Goal: Obtain resource: Download file/media

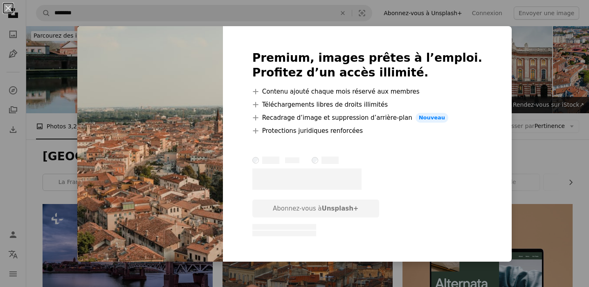
scroll to position [686, 0]
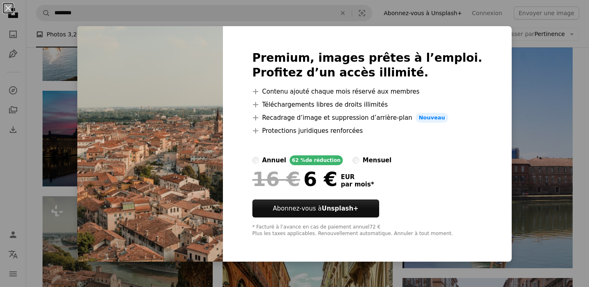
click at [503, 32] on div "An X shape Premium, images prêtes à l’emploi. Profitez d’un accès illimité. A p…" at bounding box center [294, 143] width 589 height 287
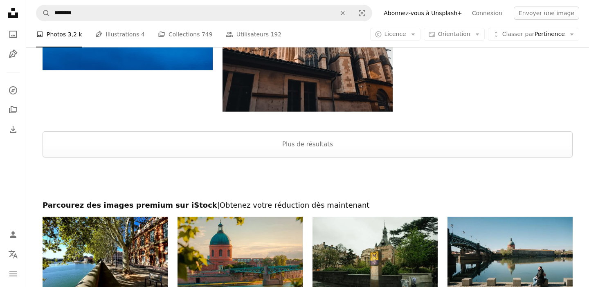
scroll to position [1329, 0]
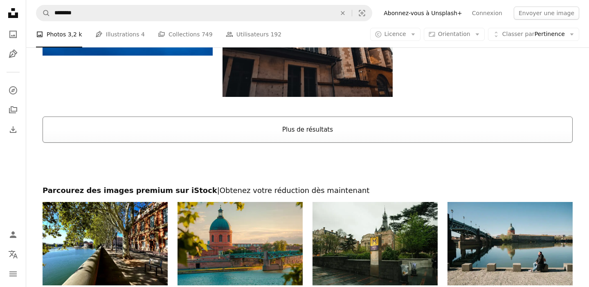
click at [409, 131] on button "Plus de résultats" at bounding box center [308, 130] width 530 height 26
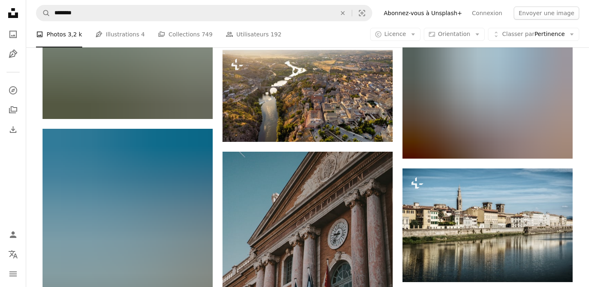
scroll to position [3425, 0]
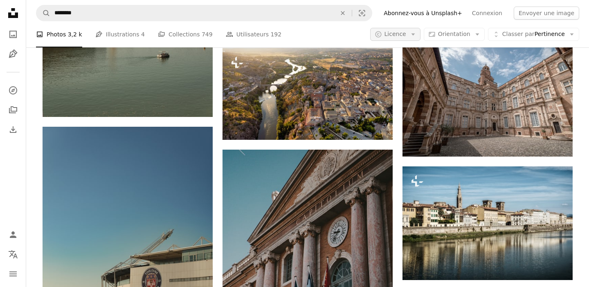
click at [413, 37] on icon "Arrow down" at bounding box center [413, 34] width 7 height 7
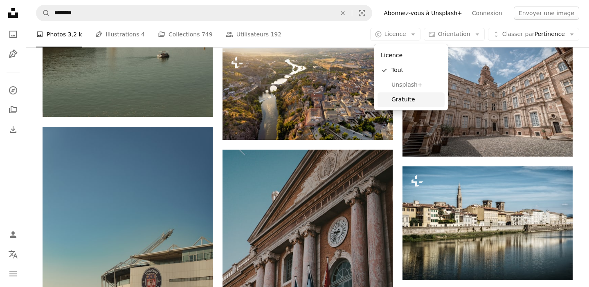
click at [398, 98] on span "Gratuite" at bounding box center [417, 100] width 50 height 8
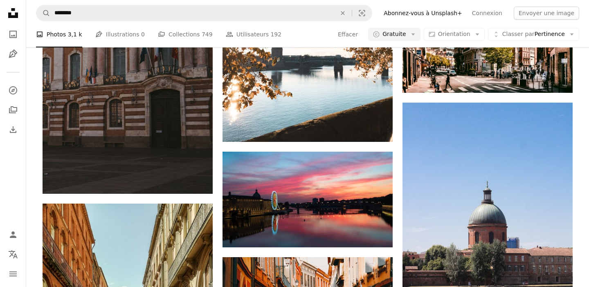
scroll to position [514, 0]
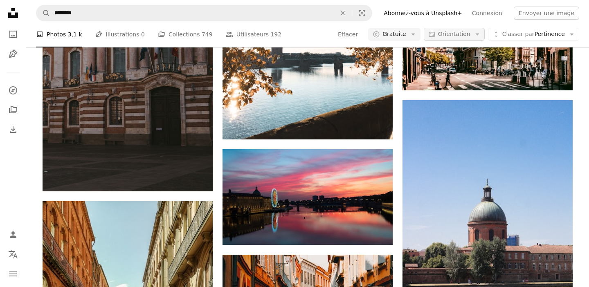
click at [472, 40] on button "Aspect ratio Orientation Arrow down" at bounding box center [454, 34] width 61 height 13
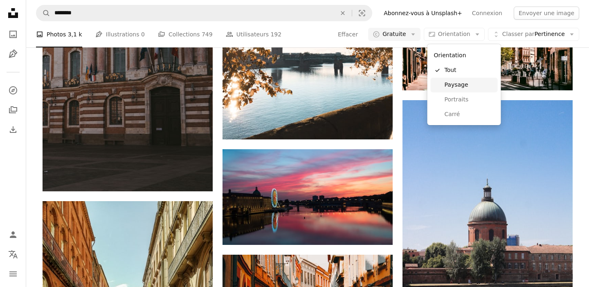
click at [462, 86] on span "Paysage" at bounding box center [470, 85] width 50 height 8
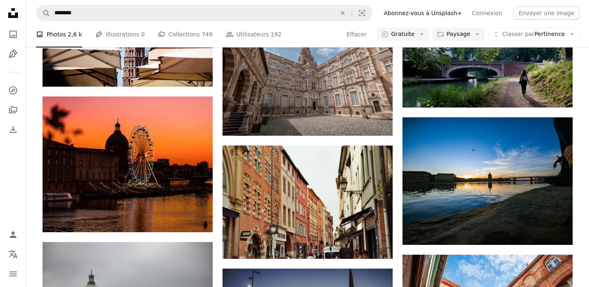
scroll to position [936, 0]
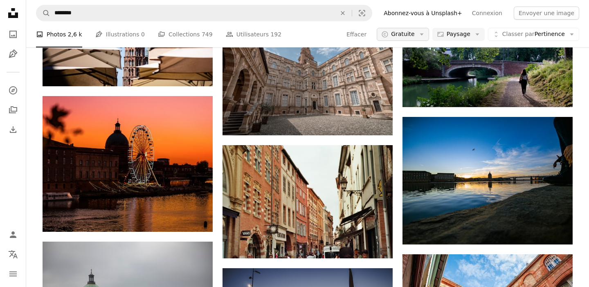
click at [405, 34] on span "Gratuite" at bounding box center [403, 34] width 24 height 8
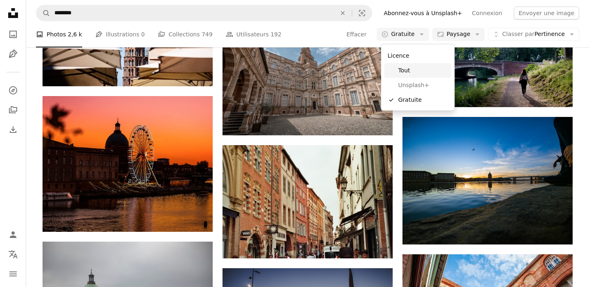
click at [402, 70] on span "Tout" at bounding box center [423, 71] width 50 height 8
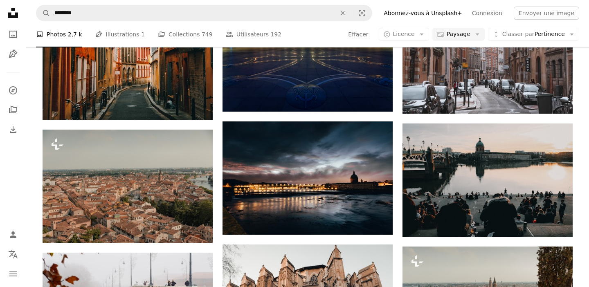
scroll to position [435, 0]
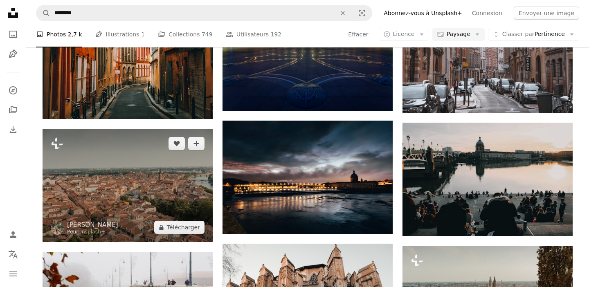
click at [126, 225] on img at bounding box center [128, 185] width 170 height 113
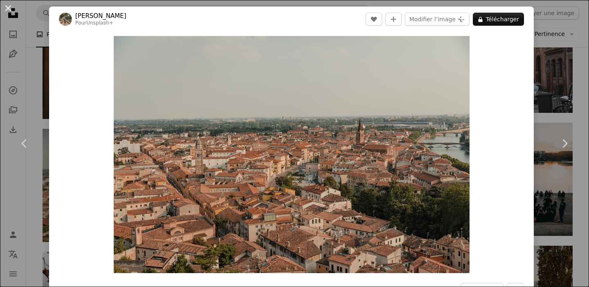
click at [9, 8] on button "An X shape" at bounding box center [8, 8] width 10 height 10
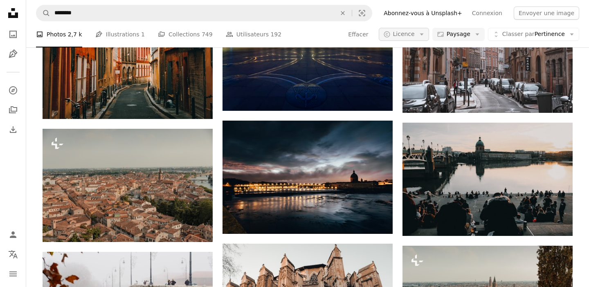
click at [417, 40] on button "A copyright icon © Licence Arrow down" at bounding box center [404, 34] width 50 height 13
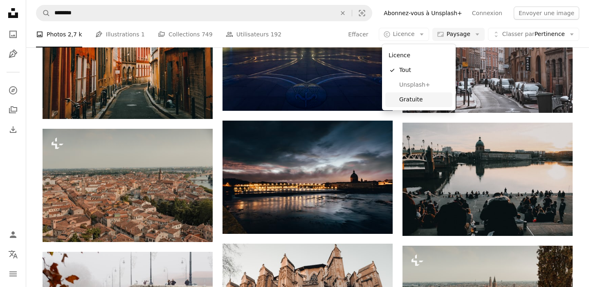
click at [411, 97] on span "Gratuite" at bounding box center [424, 100] width 50 height 8
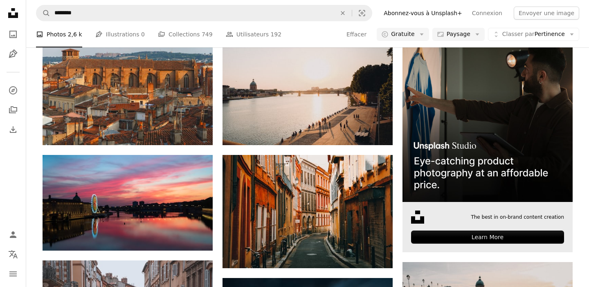
scroll to position [172, 0]
